Goal: Transaction & Acquisition: Purchase product/service

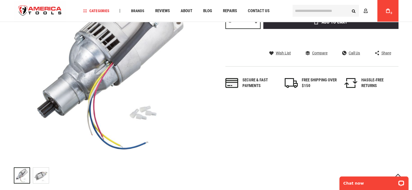
scroll to position [113, 0]
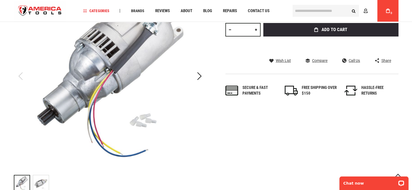
click at [42, 183] on img "RIDGID 64447 MOTOR, 115V 1194 535" at bounding box center [41, 183] width 16 height 16
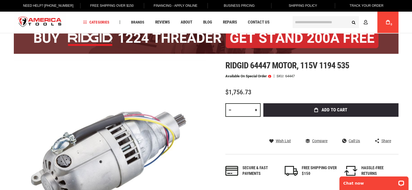
scroll to position [0, 0]
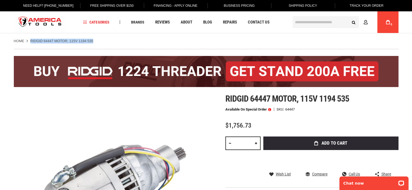
drag, startPoint x: 31, startPoint y: 40, endPoint x: 93, endPoint y: 38, distance: 62.6
click at [93, 38] on div "Home RIDGID 64447 MOTOR, 115V 1194 535" at bounding box center [205, 38] width 395 height 10
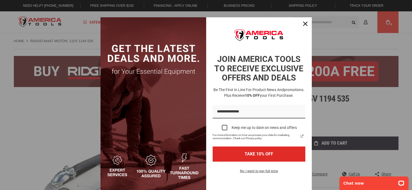
drag, startPoint x: 87, startPoint y: 40, endPoint x: 64, endPoint y: 40, distance: 23.0
click at [64, 40] on div "Marketing offer form" at bounding box center [206, 95] width 412 height 190
click at [305, 25] on div "Close" at bounding box center [305, 23] width 9 height 9
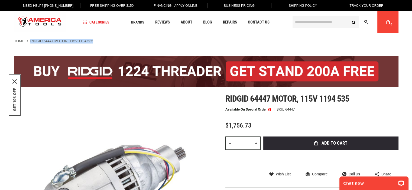
drag, startPoint x: 30, startPoint y: 42, endPoint x: 98, endPoint y: 38, distance: 67.7
click at [98, 39] on ul "Home RIDGID 64447 MOTOR, 115V 1194 535" at bounding box center [206, 41] width 384 height 5
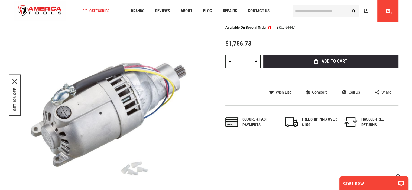
scroll to position [162, 0]
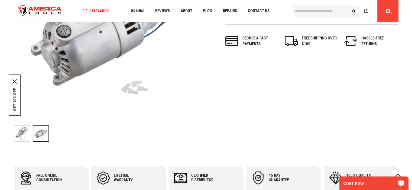
click at [361, 183] on p "Chat now" at bounding box center [370, 183] width 54 height 4
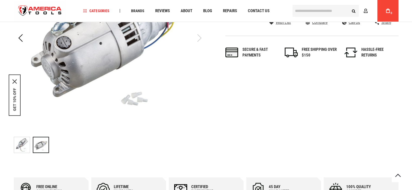
scroll to position [27, 0]
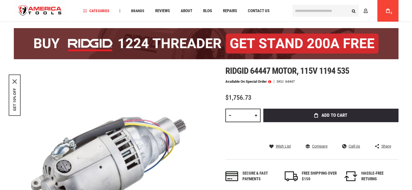
click at [291, 81] on div "64447" at bounding box center [289, 82] width 9 height 4
copy div "64447"
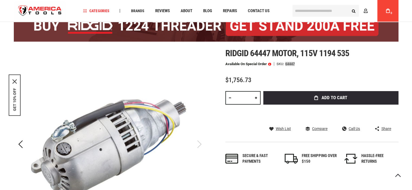
scroll to position [54, 0]
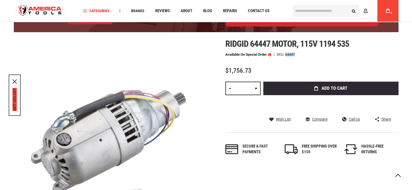
click at [14, 98] on button "GET 10% OFF" at bounding box center [14, 99] width 4 height 23
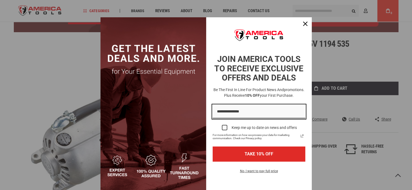
click at [222, 112] on input "Email field" at bounding box center [258, 112] width 93 height 14
type input "**********"
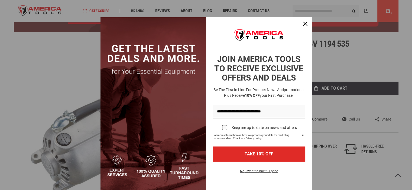
click at [222, 126] on div "Marketing offer form" at bounding box center [224, 127] width 5 height 5
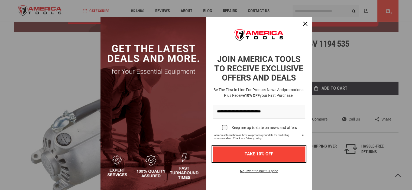
click at [241, 154] on button "TAKE 10% OFF" at bounding box center [258, 154] width 93 height 15
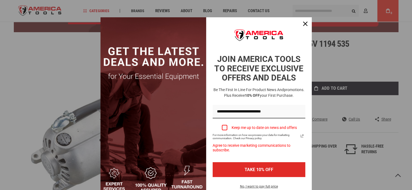
click at [224, 124] on label "Keep me up to date on news and offers" at bounding box center [258, 128] width 93 height 12
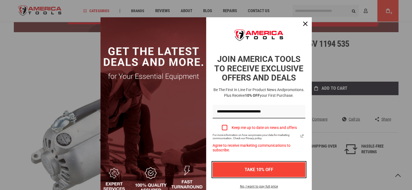
click at [242, 163] on button "TAKE 10% OFF" at bounding box center [258, 169] width 93 height 15
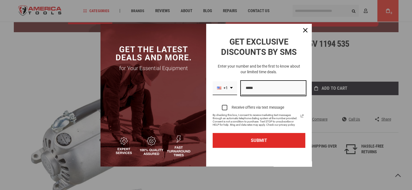
click at [250, 93] on input "Phone number field" at bounding box center [273, 88] width 64 height 14
type input "**********"
click at [212, 133] on button "SUBMIT" at bounding box center [258, 140] width 93 height 15
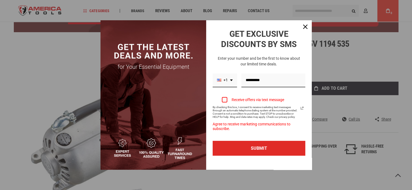
click at [223, 101] on label "Receive offers via text message" at bounding box center [258, 100] width 93 height 12
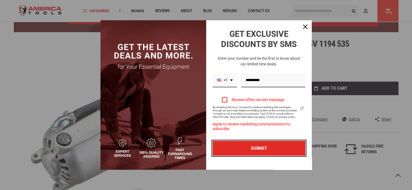
click at [253, 150] on button "SUBMIT" at bounding box center [258, 148] width 93 height 15
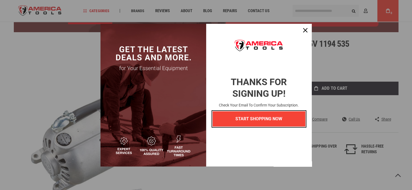
click at [261, 122] on button "START SHOPPING NOW" at bounding box center [258, 118] width 93 height 15
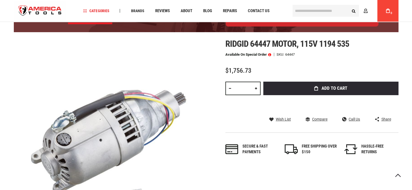
click at [224, 115] on div "Skip to the end of the images gallery Skip to the beginning of the images galle…" at bounding box center [206, 146] width 384 height 214
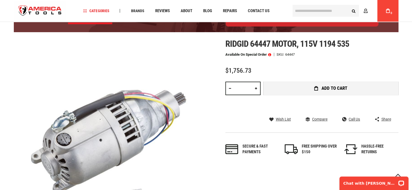
click at [334, 84] on button "Add to Cart" at bounding box center [330, 89] width 135 height 14
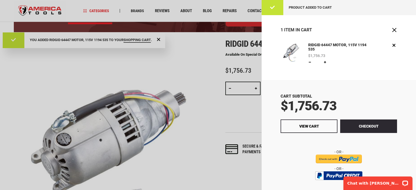
scroll to position [15, 0]
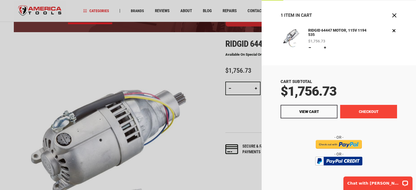
click at [367, 110] on button "Checkout" at bounding box center [368, 112] width 57 height 14
click at [373, 189] on div "Chat with [PERSON_NAME]" at bounding box center [377, 184] width 69 height 14
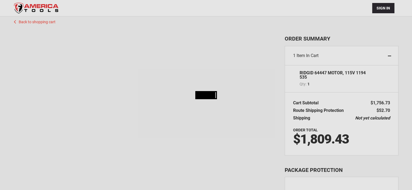
scroll to position [35, 0]
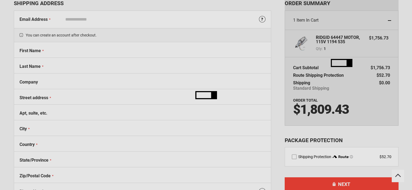
select select "**"
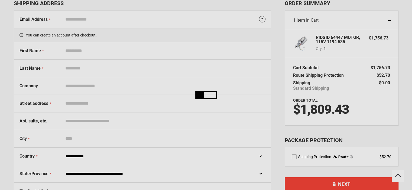
scroll to position [0, 0]
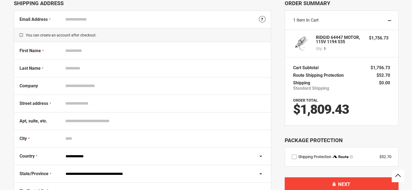
click at [90, 50] on input "First Name" at bounding box center [164, 51] width 202 height 10
click at [96, 21] on input "Email Address" at bounding box center [164, 19] width 202 height 10
type input "**********"
click at [103, 54] on input "First Name" at bounding box center [164, 51] width 202 height 10
type input "******"
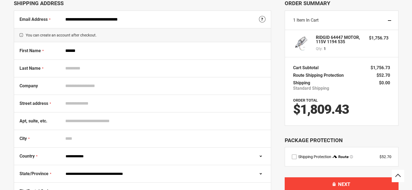
type input "**********"
select select "**"
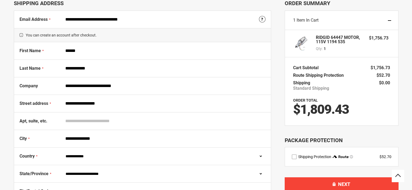
type input "*****"
type input "**********"
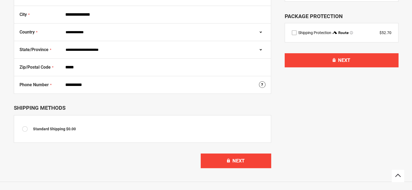
scroll to position [198, 0]
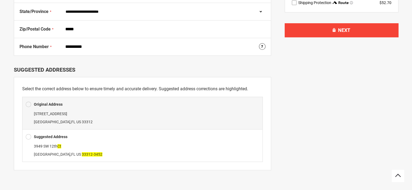
click at [30, 137] on span at bounding box center [28, 137] width 5 height 8
click at [28, 134] on span at bounding box center [28, 137] width 5 height 8
click at [28, 136] on span at bounding box center [28, 137] width 5 height 8
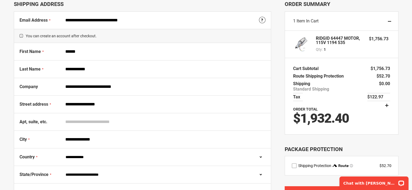
scroll to position [108, 0]
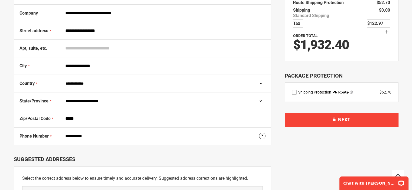
drag, startPoint x: 298, startPoint y: 92, endPoint x: 294, endPoint y: 92, distance: 3.8
click at [296, 92] on div "Shipping Protection $52.70" at bounding box center [341, 92] width 100 height 5
click at [294, 92] on label "route shipping protection selector element" at bounding box center [293, 92] width 5 height 5
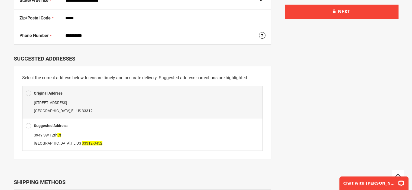
scroll to position [217, 0]
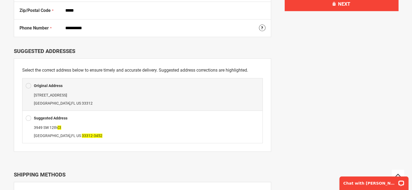
click at [28, 117] on span at bounding box center [28, 118] width 5 height 8
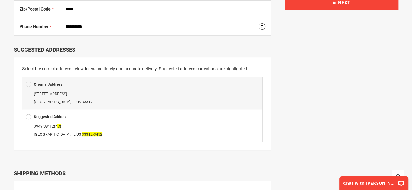
scroll to position [298, 0]
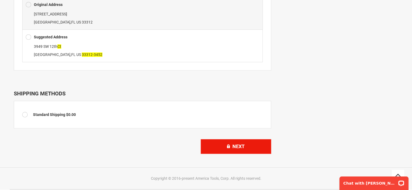
click at [250, 148] on button "Next" at bounding box center [236, 146] width 70 height 15
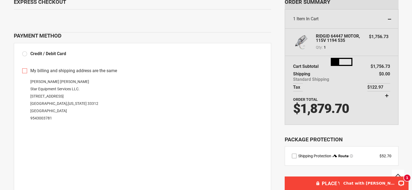
scroll to position [54, 0]
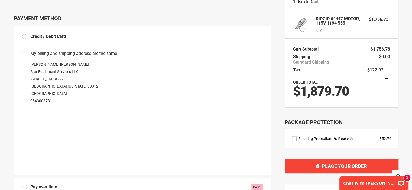
click at [208, 92] on div "Miller Mantovanelli Star Equipment Services LLC. 3949 SW 12th Court Fort Lauder…" at bounding box center [142, 83] width 240 height 44
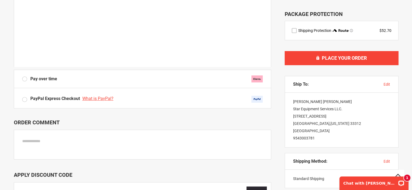
scroll to position [244, 0]
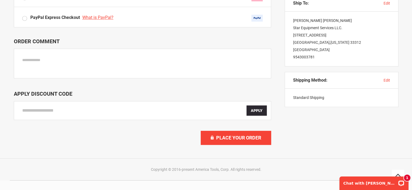
click at [51, 111] on input "Enter discount code" at bounding box center [134, 111] width 224 height 10
paste input "*********"
type input "*********"
click at [261, 111] on span "Apply" at bounding box center [257, 111] width 12 height 4
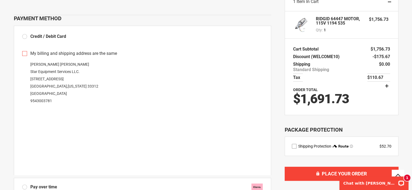
scroll to position [54, 0]
drag, startPoint x: 345, startPoint y: 189, endPoint x: 354, endPoint y: 186, distance: 10.0
click at [354, 186] on p "Chat with [PERSON_NAME]" at bounding box center [370, 183] width 54 height 4
click at [279, 105] on div "**********" at bounding box center [149, 160] width 271 height 359
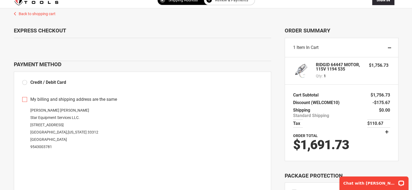
scroll to position [0, 0]
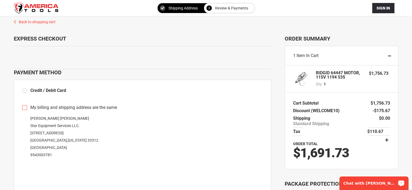
drag, startPoint x: 355, startPoint y: 177, endPoint x: 692, endPoint y: 352, distance: 379.1
click at [356, 178] on div "Chat with [PERSON_NAME]" at bounding box center [373, 184] width 69 height 14
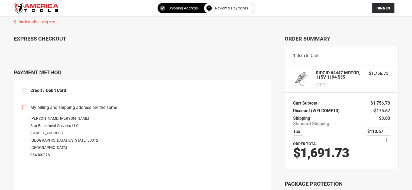
click at [249, 74] on div "Payment Method" at bounding box center [142, 72] width 257 height 6
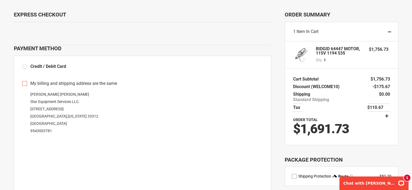
scroll to position [27, 0]
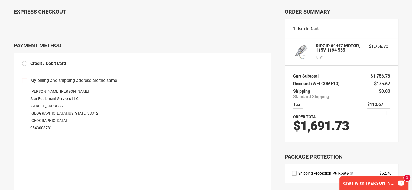
click at [360, 181] on p "Chat with [PERSON_NAME]" at bounding box center [370, 183] width 54 height 4
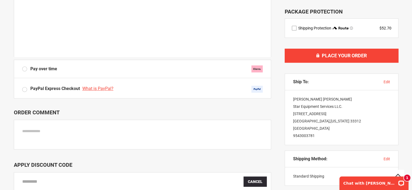
scroll to position [217, 0]
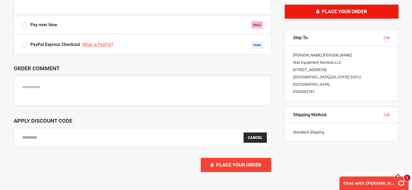
click at [351, 9] on span "Place Your Order" at bounding box center [344, 12] width 45 height 6
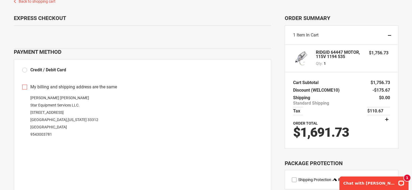
scroll to position [0, 0]
